Goal: Information Seeking & Learning: Learn about a topic

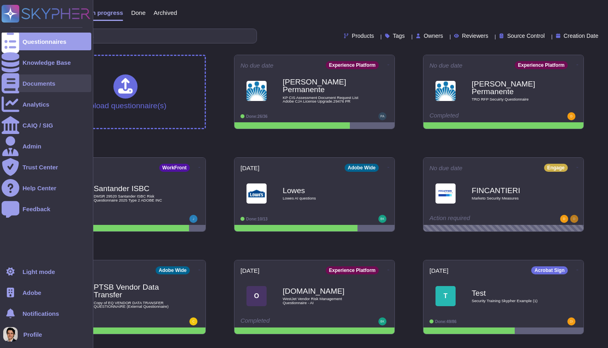
click at [22, 82] on div "Documents" at bounding box center [47, 83] width 90 height 18
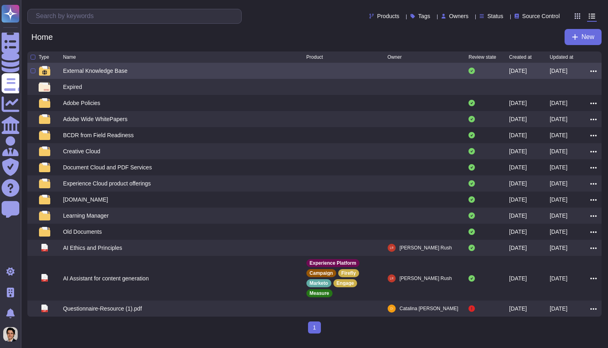
click at [108, 73] on div "External Knowledge Base" at bounding box center [95, 71] width 64 height 8
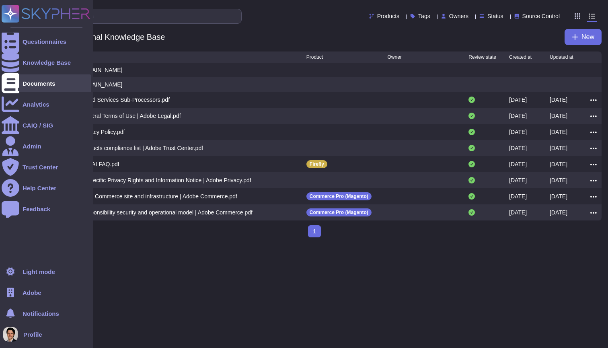
click at [16, 85] on div at bounding box center [11, 83] width 18 height 18
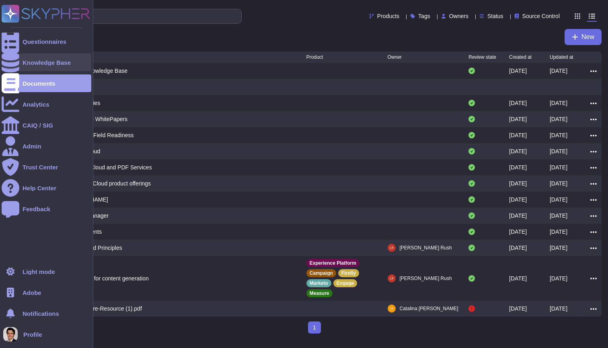
click at [31, 59] on div "Knowledge Base" at bounding box center [47, 62] width 90 height 18
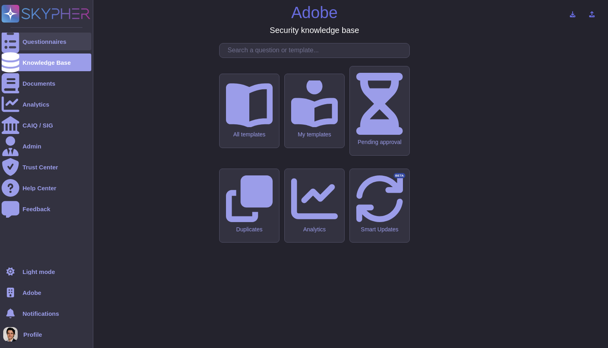
click at [31, 41] on div "Questionnaires" at bounding box center [45, 42] width 44 height 6
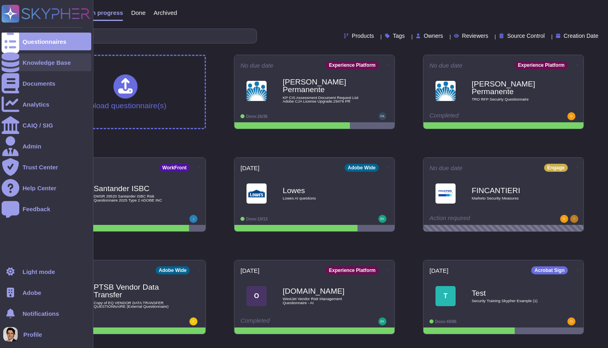
click at [13, 70] on div at bounding box center [11, 62] width 18 height 18
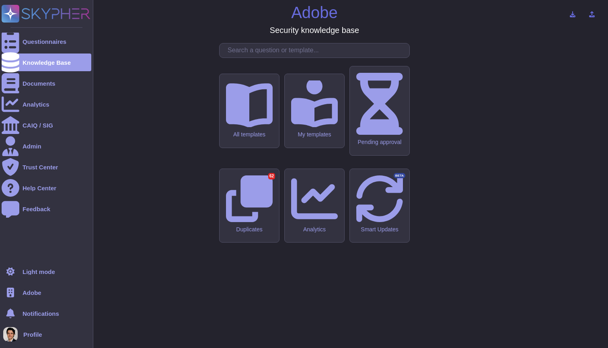
click at [57, 288] on div "Adobe" at bounding box center [47, 292] width 90 height 18
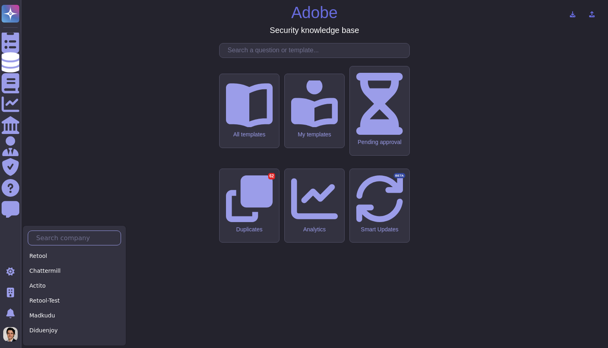
click at [71, 237] on input "text" at bounding box center [76, 238] width 88 height 14
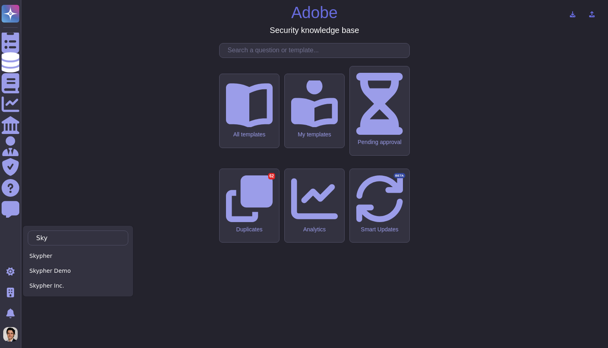
type input "Sky"
click at [79, 248] on div "Sky Skypher Skypher Demo Skypher Inc." at bounding box center [78, 261] width 111 height 72
click at [79, 252] on div "Skypher" at bounding box center [78, 256] width 100 height 12
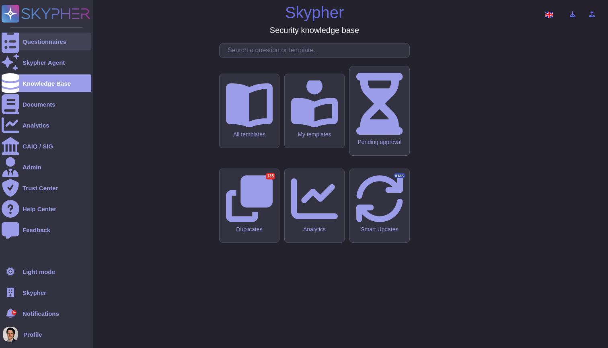
click at [15, 42] on div at bounding box center [11, 42] width 18 height 18
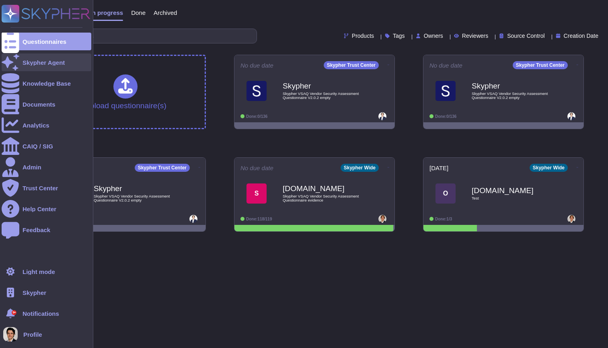
click at [17, 64] on div at bounding box center [11, 62] width 18 height 18
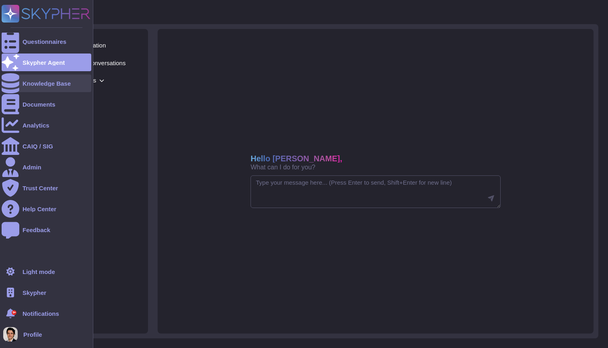
click at [21, 84] on div "Knowledge Base" at bounding box center [47, 83] width 90 height 18
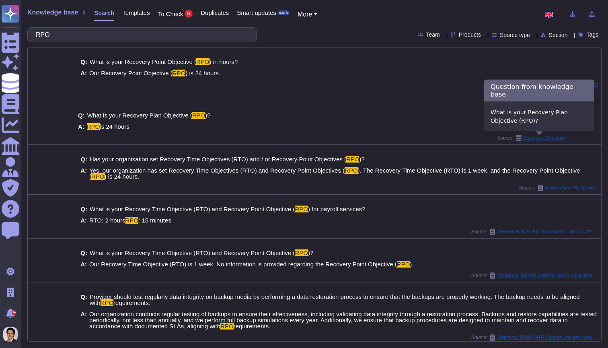
click at [531, 142] on div "1 Q: What is your Recovery Plan Objective ( RPO )? A: RPO is 24 hours Source: B…" at bounding box center [322, 117] width 494 height 53
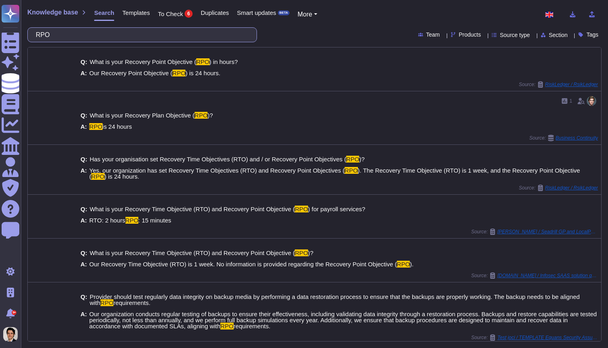
click at [51, 35] on input "RPO" at bounding box center [140, 35] width 217 height 14
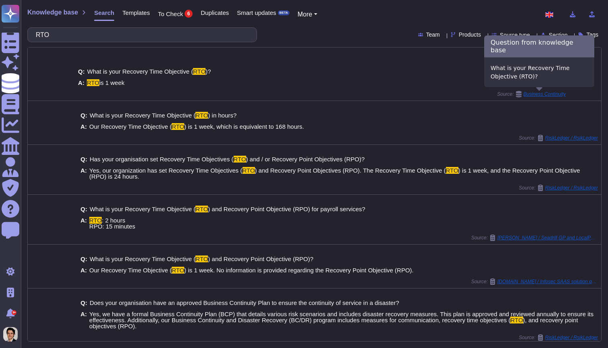
type input "RTO"
click at [544, 96] on span "Business Continuity" at bounding box center [544, 94] width 42 height 5
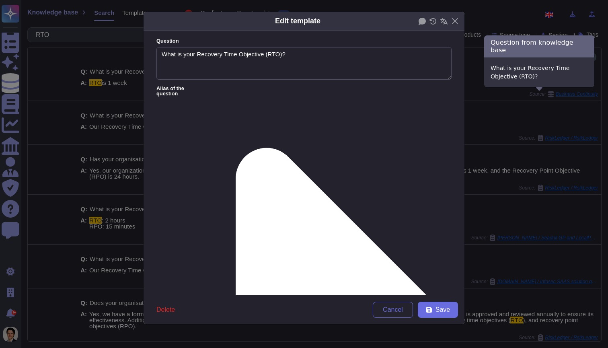
type textarea "What is your Recovery Time Objective (RTO)?"
type textarea "RTO is 1 week"
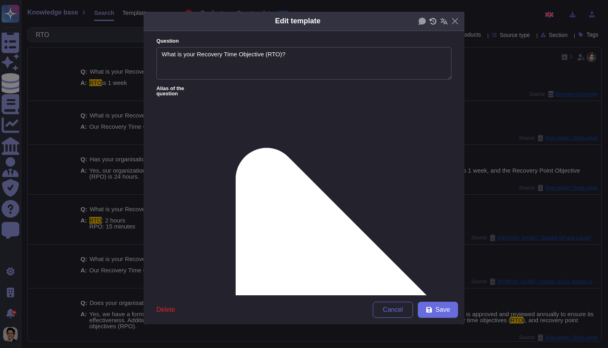
click at [435, 22] on icon at bounding box center [432, 21] width 7 height 6
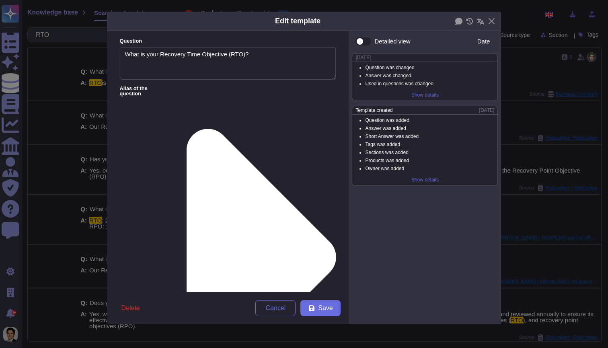
click at [418, 92] on div "Show details" at bounding box center [425, 94] width 34 height 11
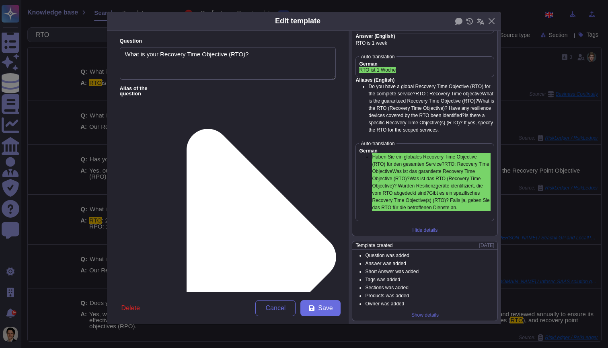
scroll to position [90, 0]
click at [420, 315] on div "Show details" at bounding box center [425, 314] width 34 height 11
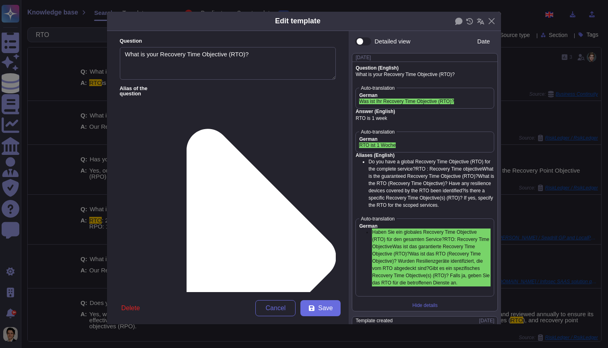
scroll to position [4, 0]
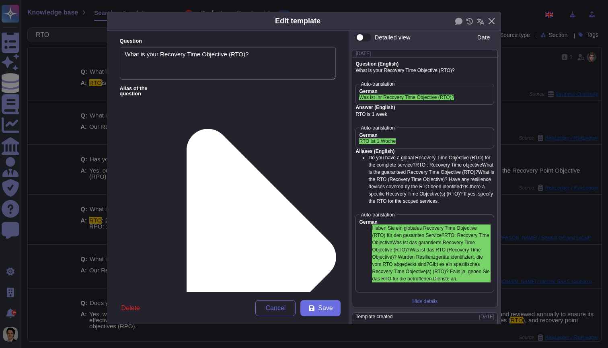
click at [488, 19] on button "Close" at bounding box center [491, 21] width 12 height 12
